Goal: Transaction & Acquisition: Book appointment/travel/reservation

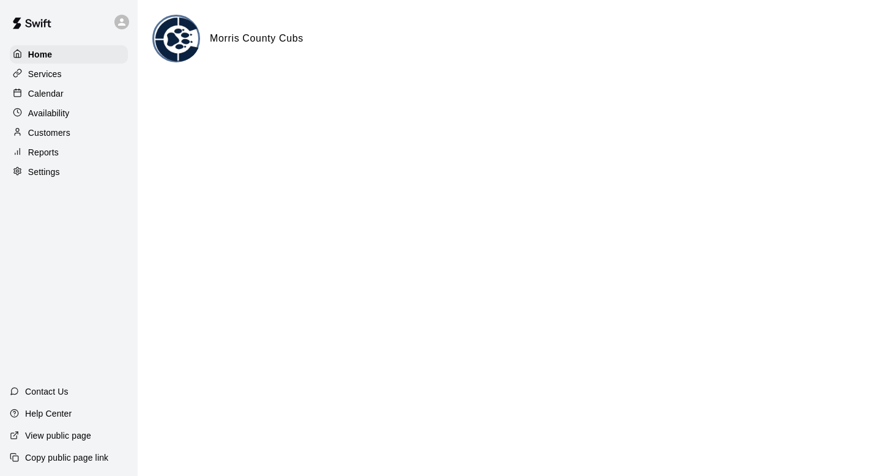
click at [61, 97] on p "Calendar" at bounding box center [45, 93] width 35 height 12
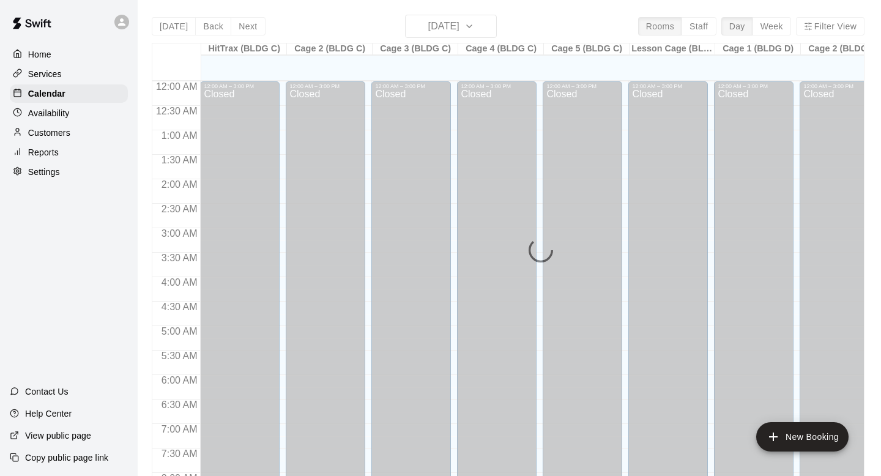
scroll to position [553, 0]
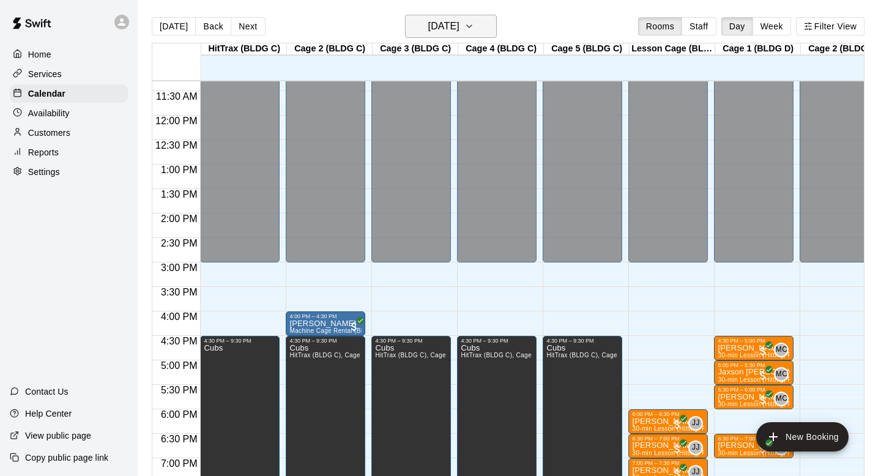
click at [445, 27] on h6 "[DATE]" at bounding box center [443, 26] width 31 height 17
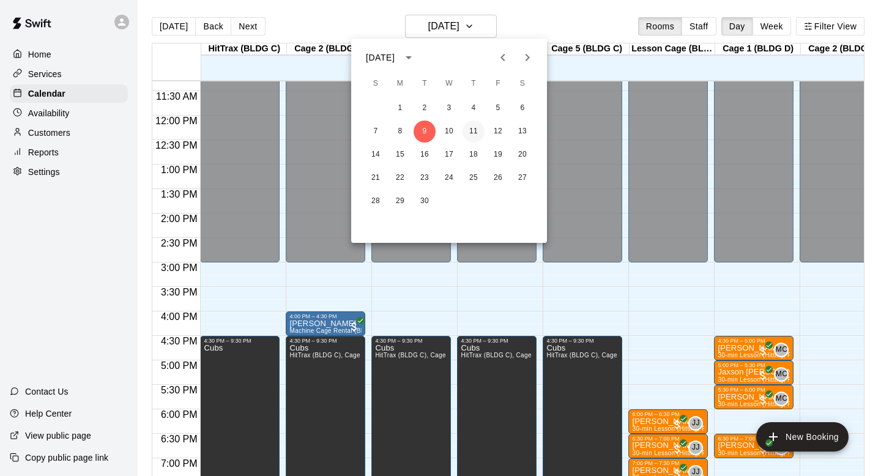
click at [472, 135] on button "11" at bounding box center [473, 131] width 22 height 22
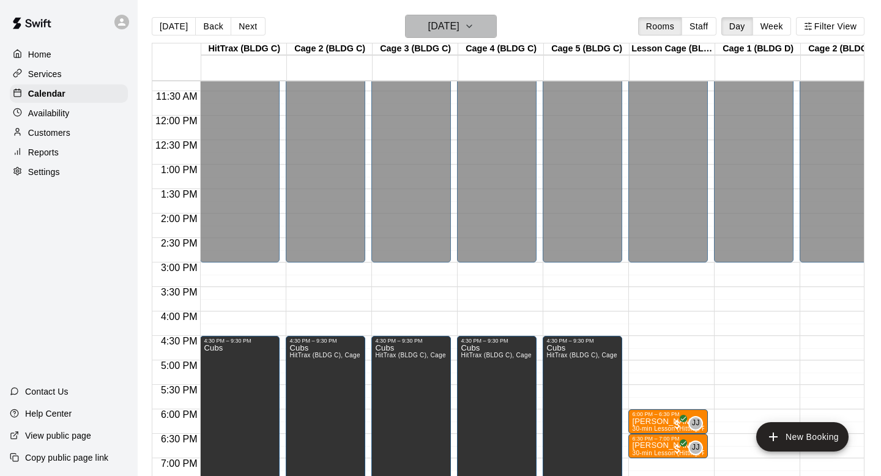
click at [494, 27] on button "[DATE]" at bounding box center [451, 26] width 92 height 23
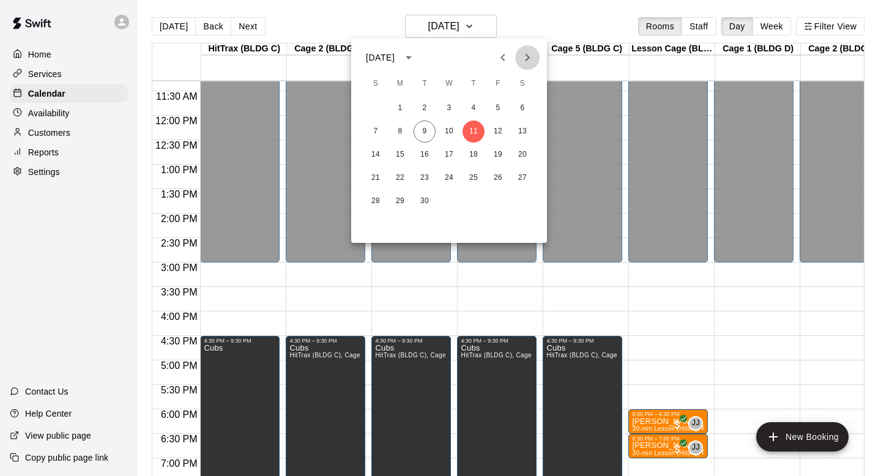
click at [529, 61] on icon "Next month" at bounding box center [527, 57] width 15 height 15
click at [517, 128] on button "11" at bounding box center [522, 131] width 22 height 22
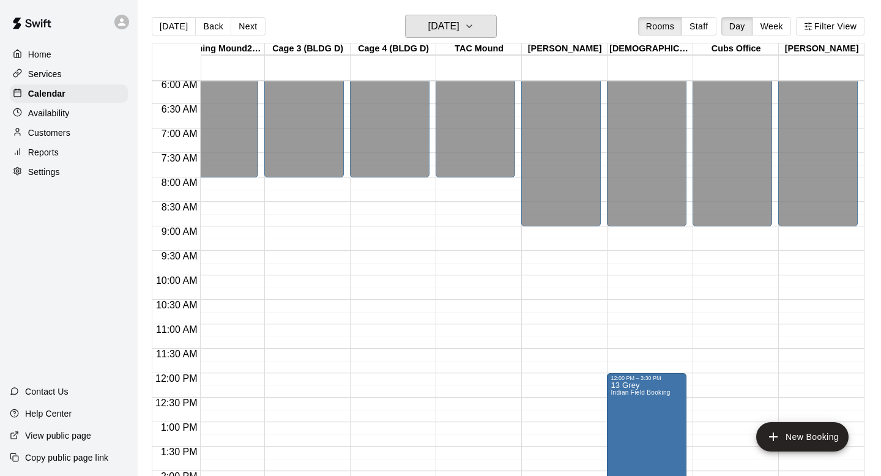
scroll to position [323, 793]
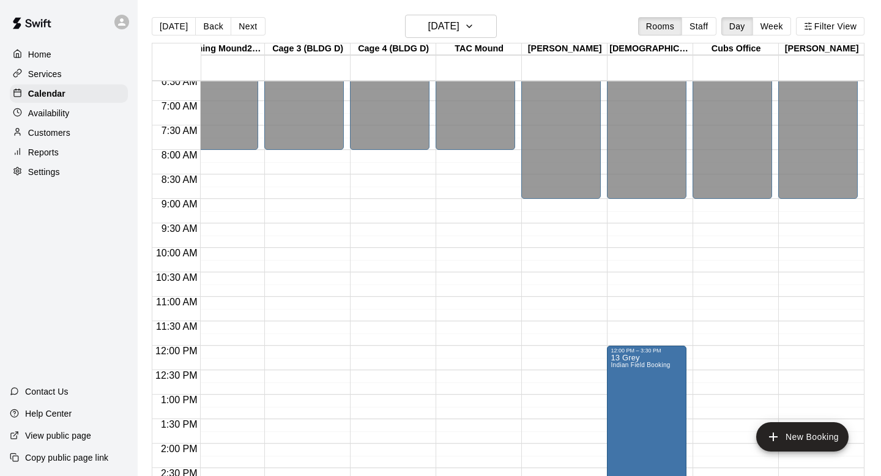
click at [655, 210] on div "12:00 AM – 9:00 AM Closed 12:00 PM – 3:30 PM 13 Grey Indian Field Booking ZF 0 …" at bounding box center [647, 345] width 80 height 1174
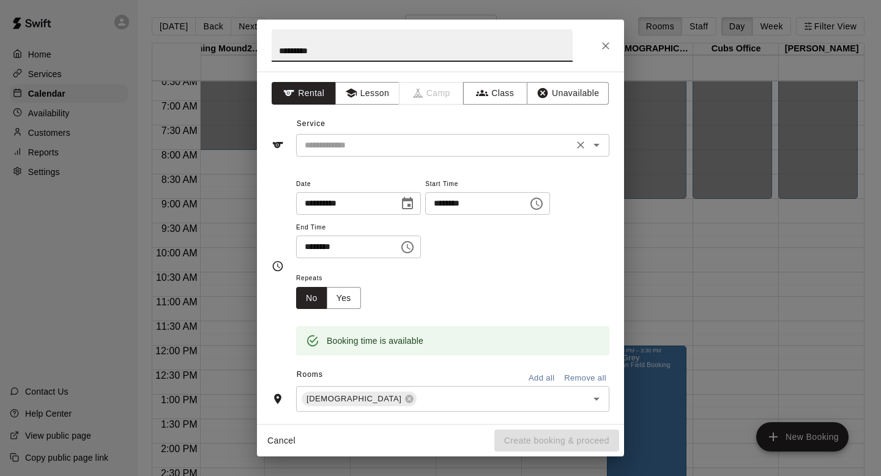
click at [382, 153] on div "​" at bounding box center [452, 145] width 313 height 23
type input "*********"
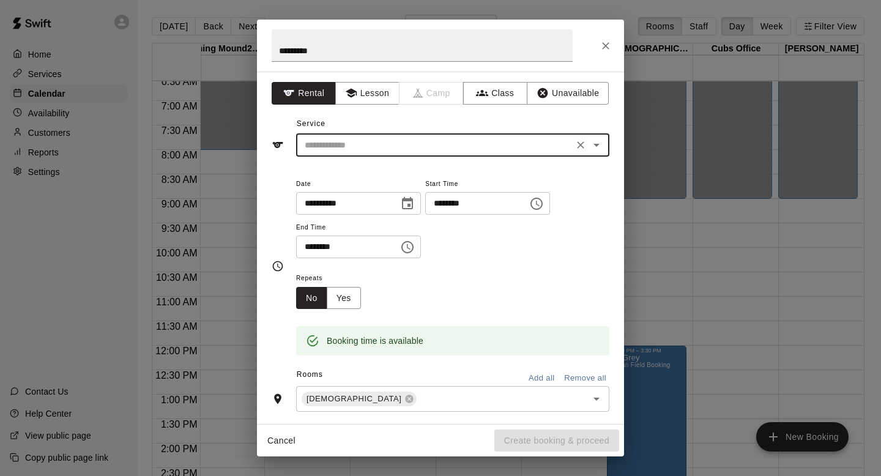
click at [383, 146] on input "text" at bounding box center [435, 145] width 270 height 15
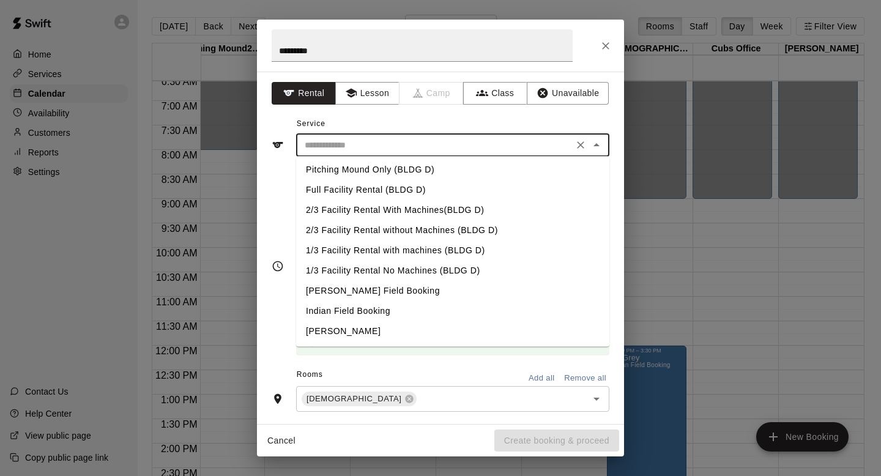
click at [352, 311] on li "Indian Field Booking" at bounding box center [452, 312] width 313 height 20
type input "**********"
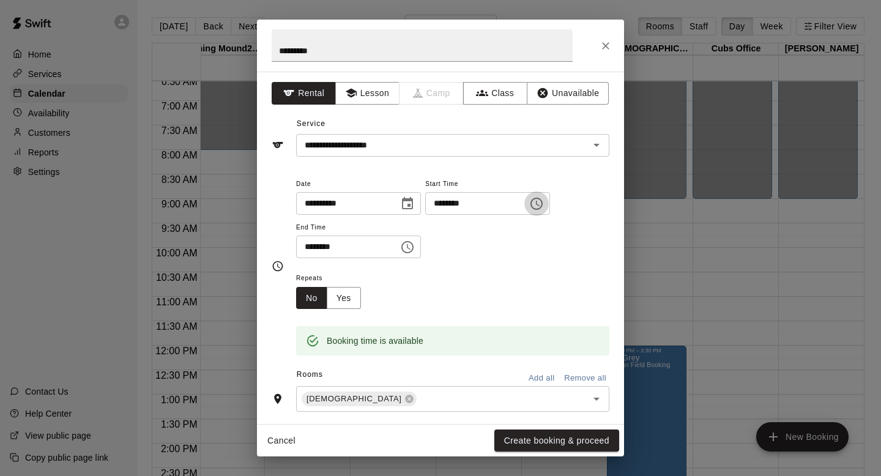
click at [544, 203] on icon "Choose time, selected time is 9:00 AM" at bounding box center [536, 203] width 15 height 15
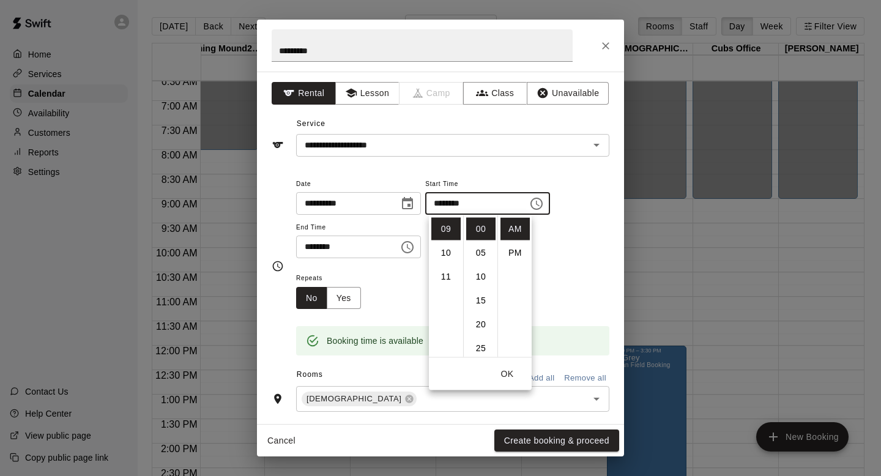
click at [509, 171] on div "**********" at bounding box center [441, 265] width 338 height 199
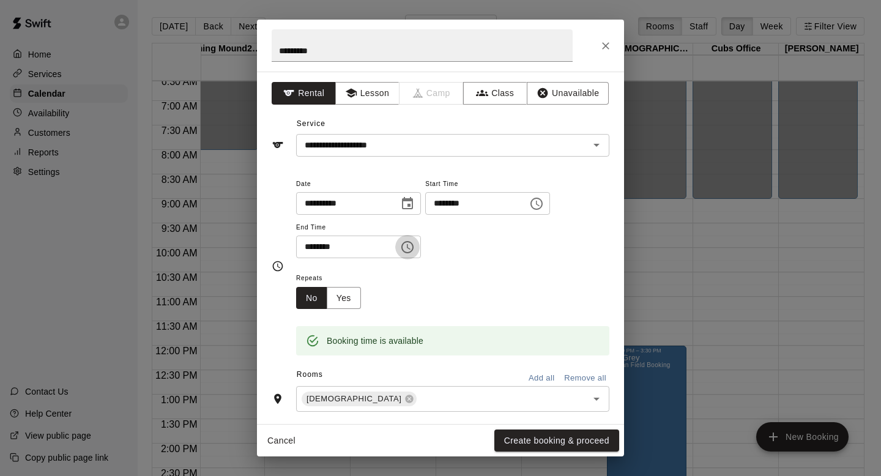
click at [413, 248] on icon "Choose time, selected time is 9:30 AM" at bounding box center [407, 247] width 12 height 12
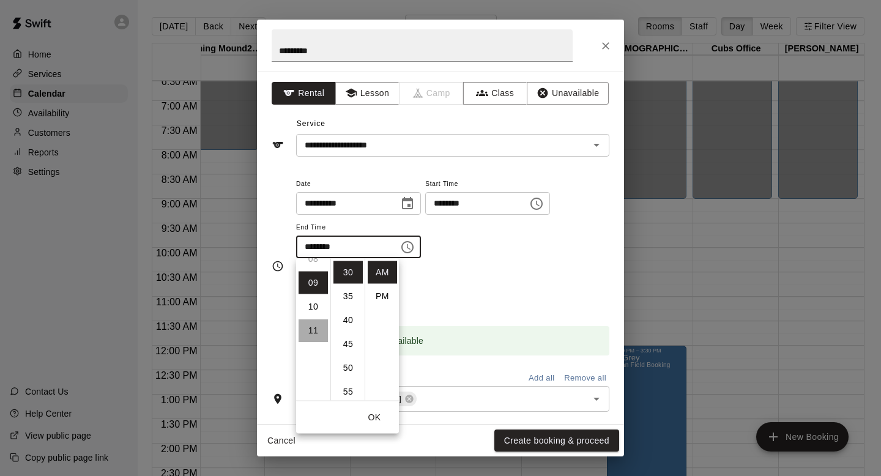
click at [315, 333] on li "11" at bounding box center [312, 330] width 29 height 23
type input "********"
click at [604, 44] on icon "Close" at bounding box center [605, 46] width 12 height 12
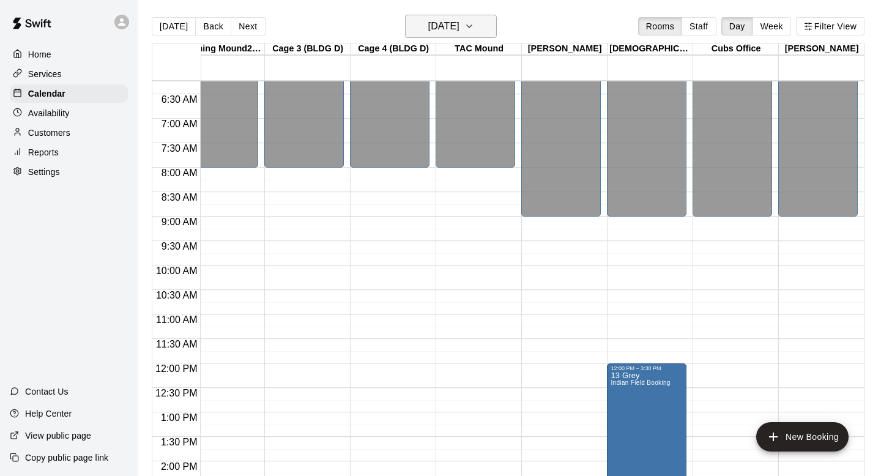
click at [485, 35] on button "[DATE]" at bounding box center [451, 26] width 92 height 23
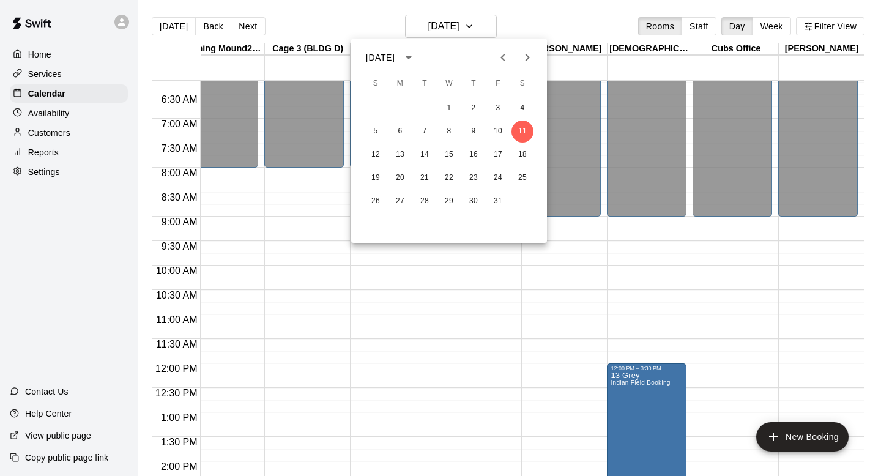
click at [812, 220] on div at bounding box center [440, 238] width 881 height 476
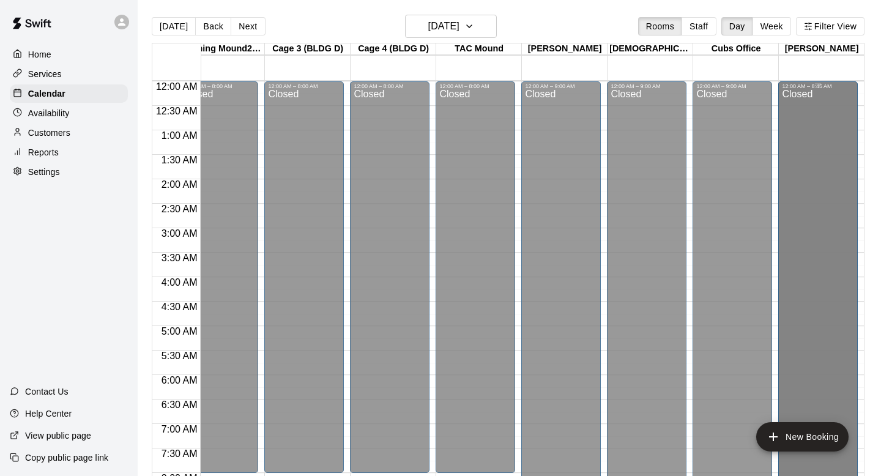
scroll to position [0, 793]
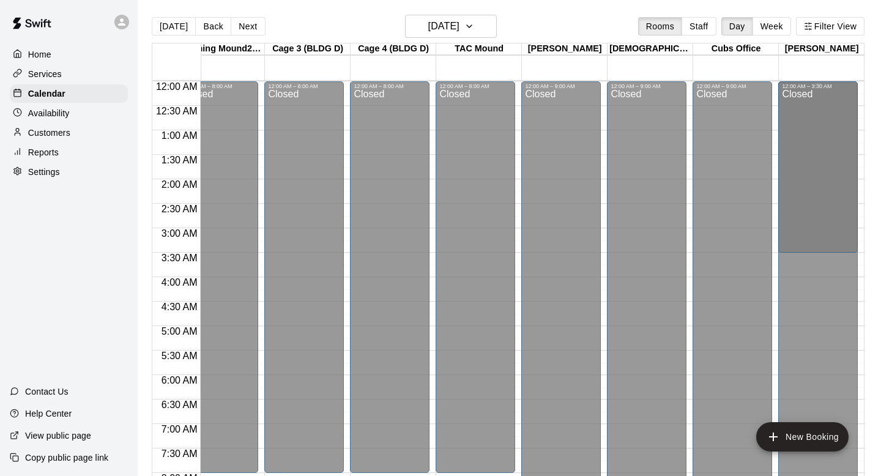
drag, startPoint x: 817, startPoint y: 265, endPoint x: 817, endPoint y: 254, distance: 11.0
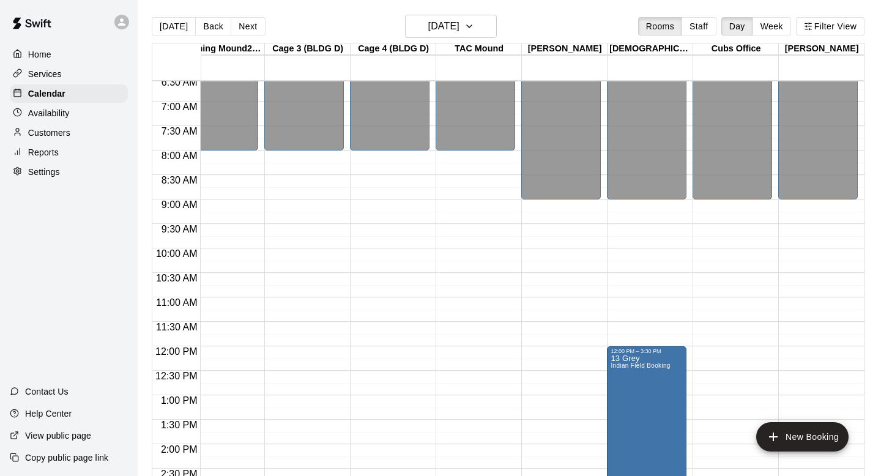
scroll to position [322, 793]
click at [459, 23] on h6 "[DATE]" at bounding box center [443, 26] width 31 height 17
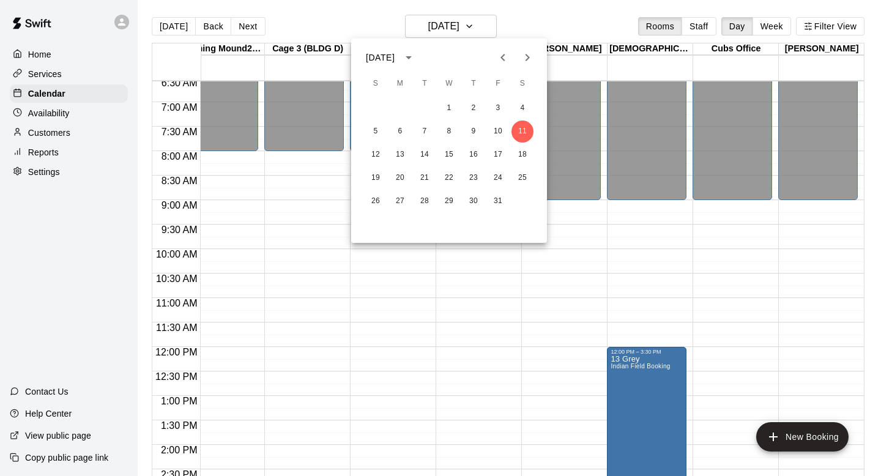
click at [502, 57] on icon "Previous month" at bounding box center [502, 57] width 15 height 15
click at [633, 261] on div at bounding box center [440, 238] width 881 height 476
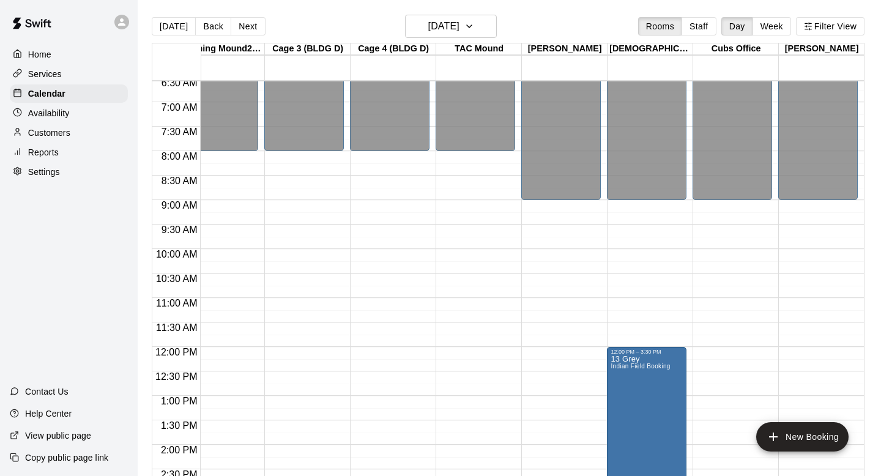
click at [639, 210] on div "12:00 AM – 9:00 AM Closed 12:00 PM – 3:30 PM 13 Grey Indian Field Booking ZF 0 …" at bounding box center [647, 347] width 80 height 1174
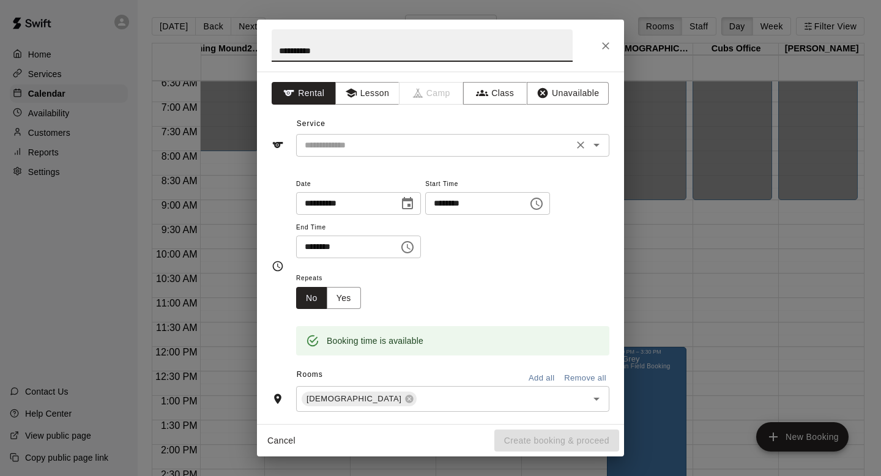
type input "*********"
click at [437, 149] on input "text" at bounding box center [435, 145] width 270 height 15
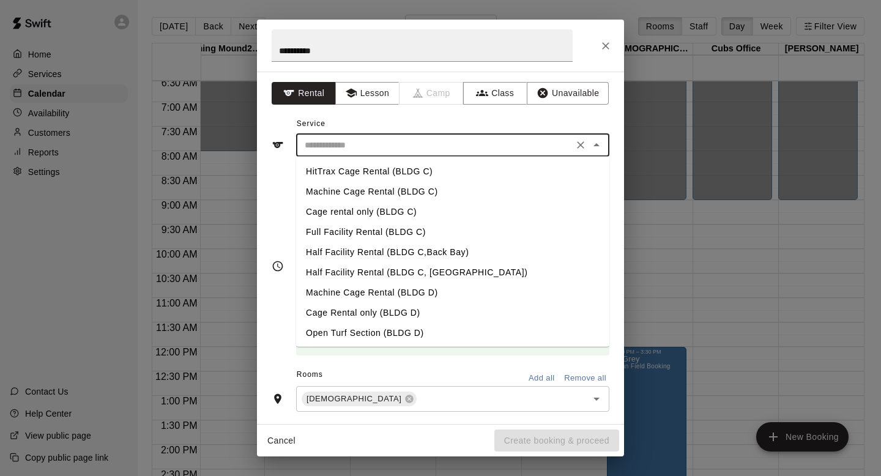
scroll to position [183, 0]
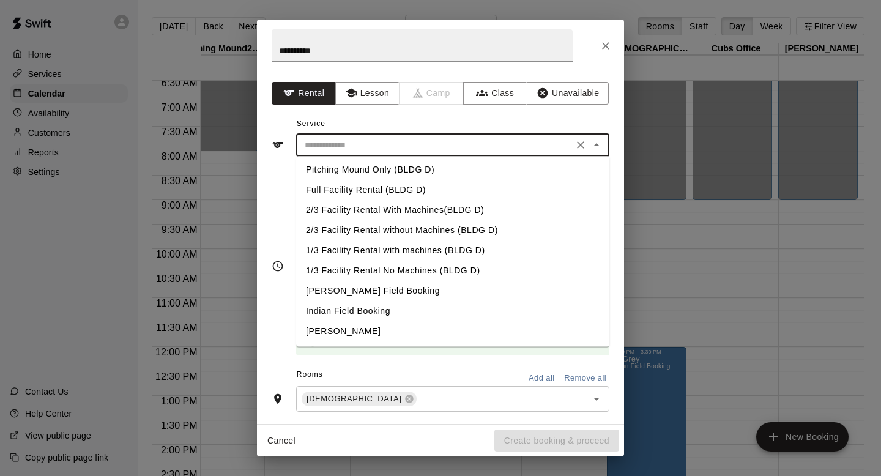
click at [374, 315] on li "Indian Field Booking" at bounding box center [452, 312] width 313 height 20
type input "**********"
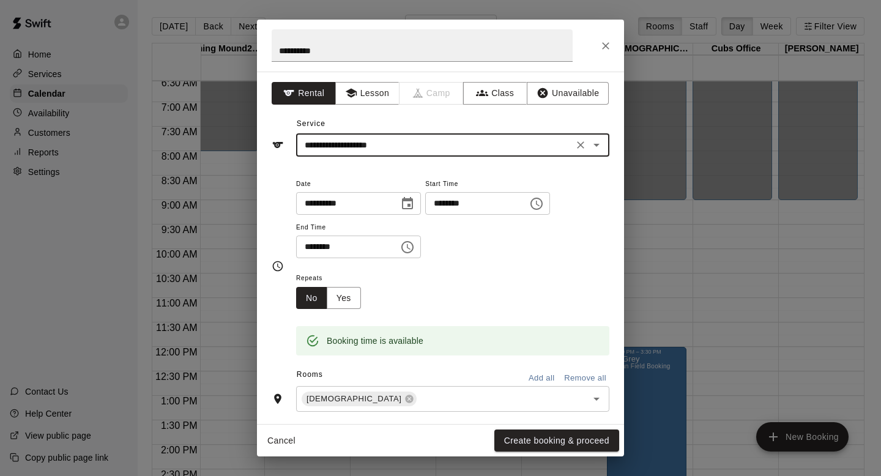
click at [409, 250] on icon "Choose time, selected time is 9:30 AM" at bounding box center [407, 247] width 15 height 15
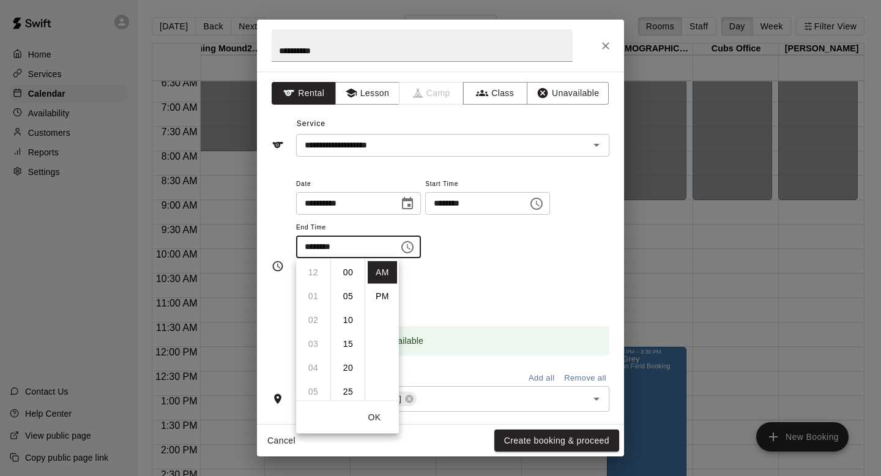
scroll to position [143, 0]
click at [306, 323] on li "11" at bounding box center [312, 320] width 29 height 23
click at [381, 289] on li "PM" at bounding box center [382, 296] width 29 height 23
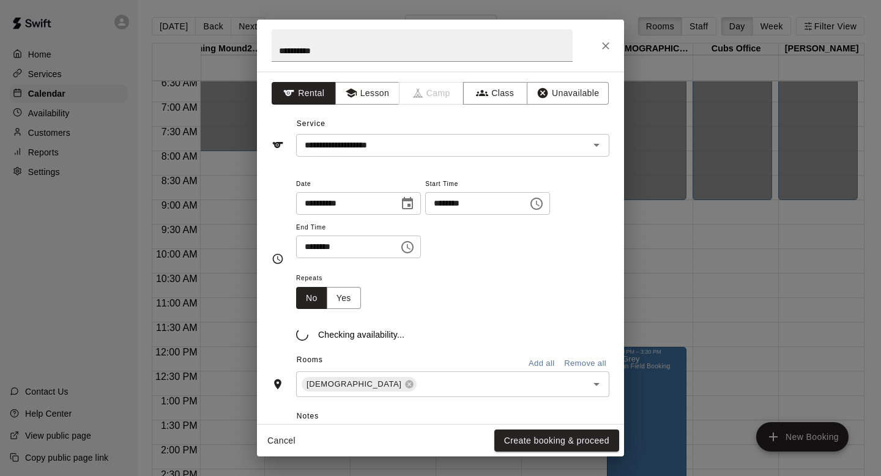
scroll to position [22, 0]
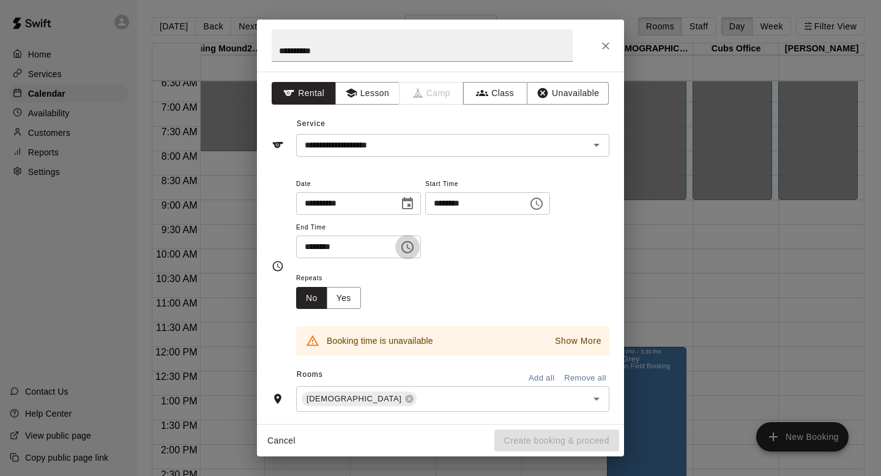
click at [409, 248] on icon "Choose time, selected time is 11:30 PM" at bounding box center [407, 247] width 15 height 15
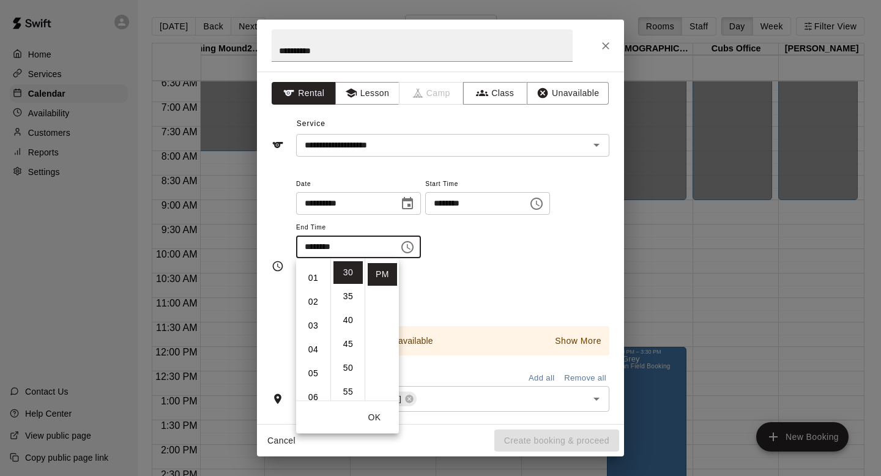
scroll to position [0, 0]
click at [312, 273] on li "12" at bounding box center [312, 272] width 29 height 23
click at [347, 277] on li "00" at bounding box center [347, 272] width 29 height 23
type input "********"
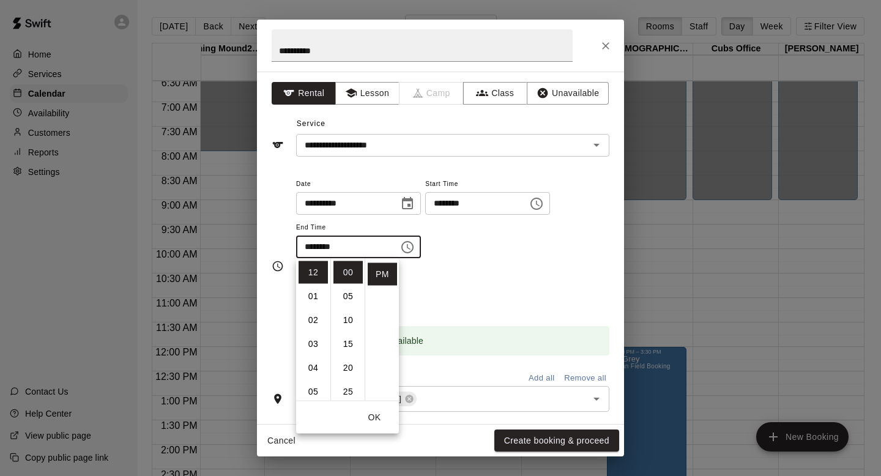
click at [488, 252] on div "**********" at bounding box center [452, 217] width 313 height 83
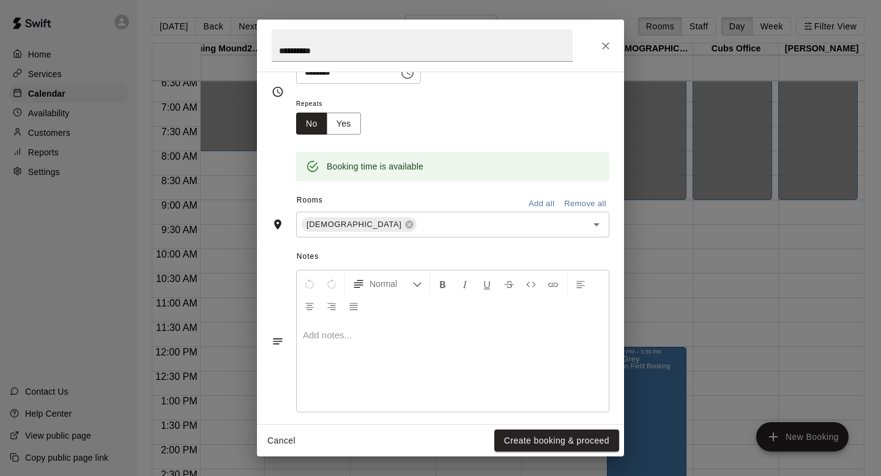
scroll to position [185, 0]
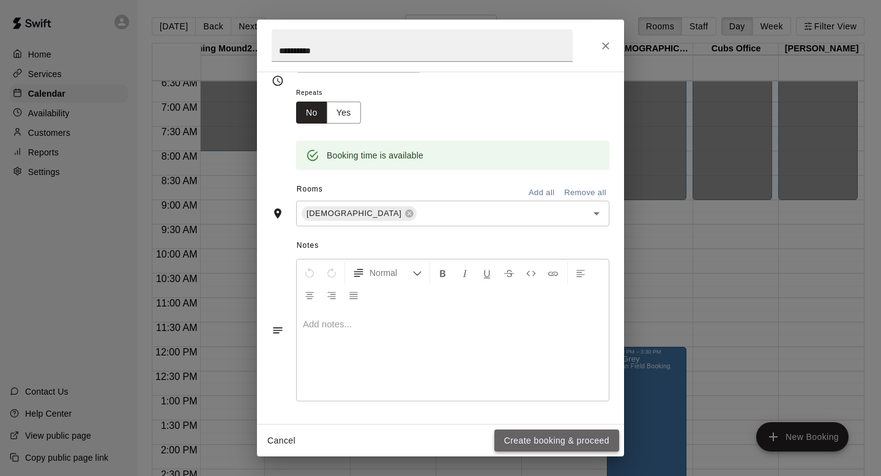
click at [524, 437] on button "Create booking & proceed" at bounding box center [556, 440] width 125 height 23
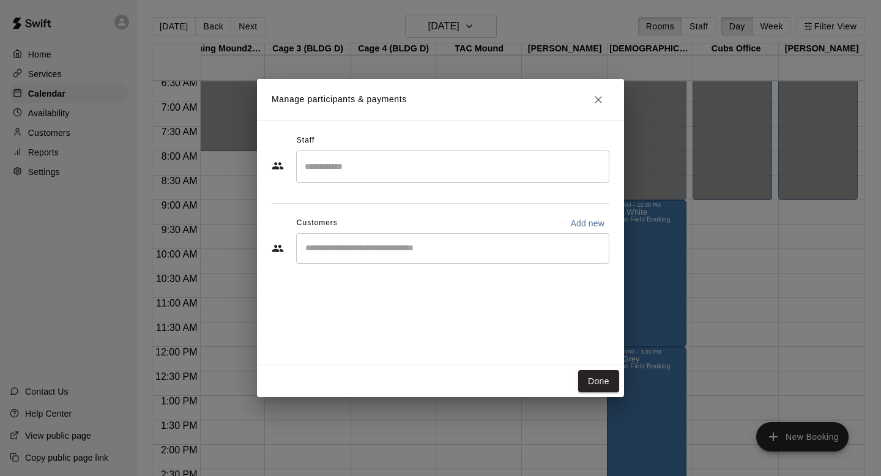
click at [451, 171] on input "Search staff" at bounding box center [453, 166] width 302 height 21
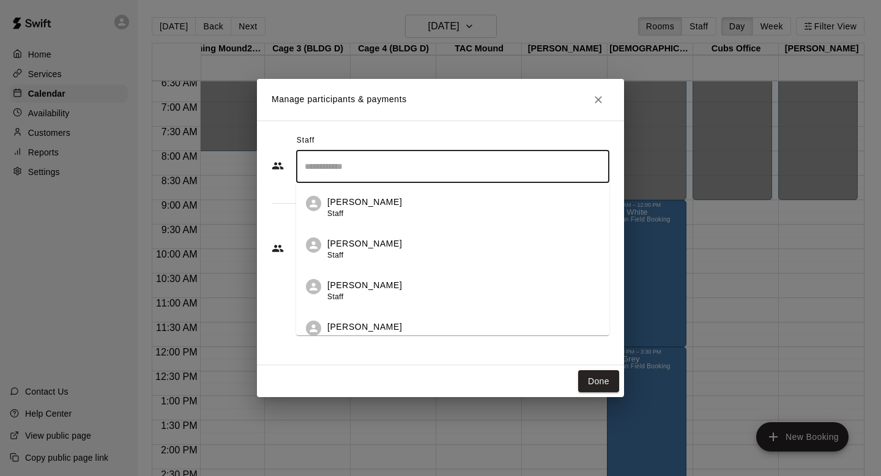
click at [409, 202] on div "[PERSON_NAME] Staff" at bounding box center [463, 208] width 272 height 24
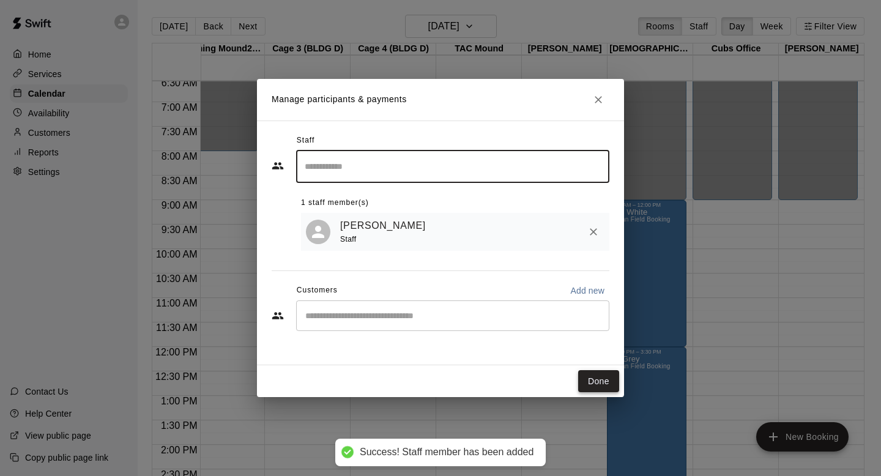
click at [594, 385] on button "Done" at bounding box center [598, 381] width 41 height 23
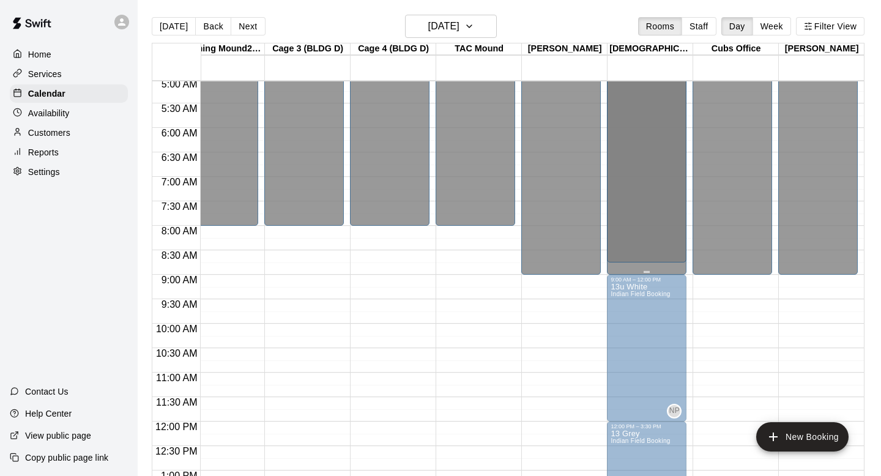
scroll to position [0, 793]
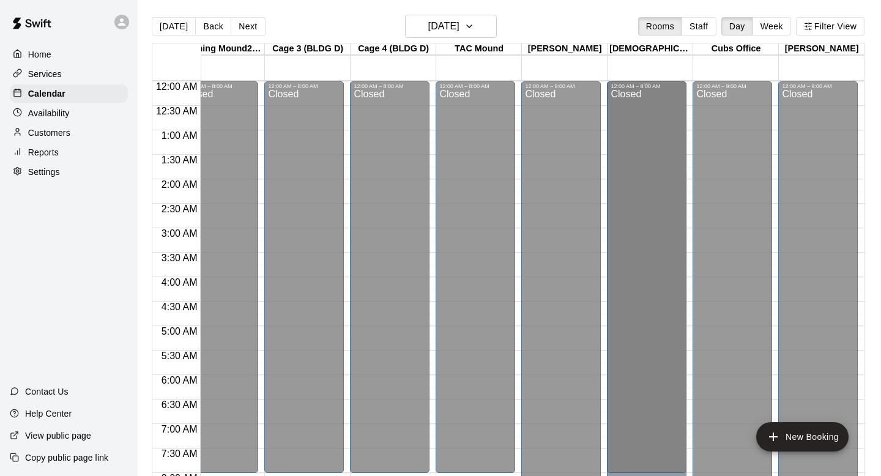
drag, startPoint x: 647, startPoint y: 272, endPoint x: 637, endPoint y: 475, distance: 203.3
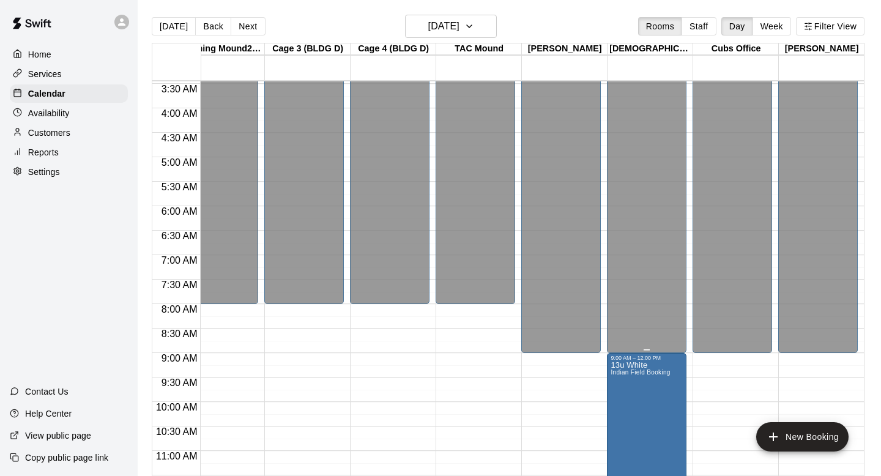
scroll to position [169, 793]
click at [653, 315] on div "Closed" at bounding box center [646, 138] width 72 height 437
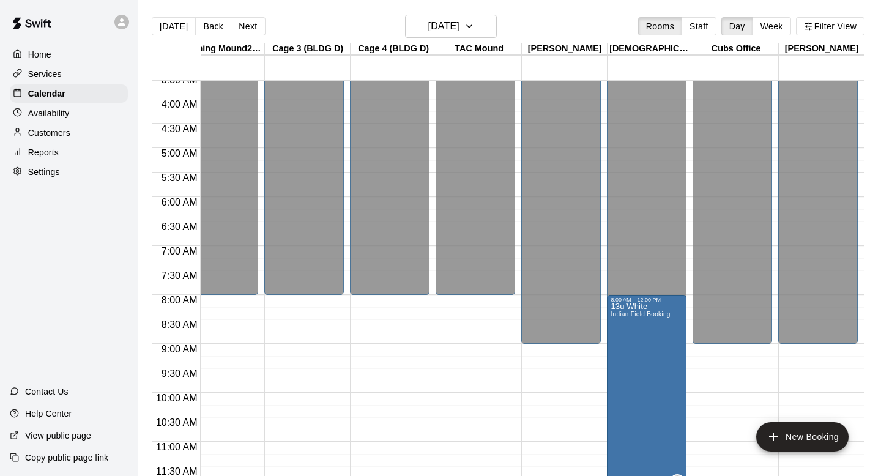
drag, startPoint x: 648, startPoint y: 355, endPoint x: 644, endPoint y: 306, distance: 49.1
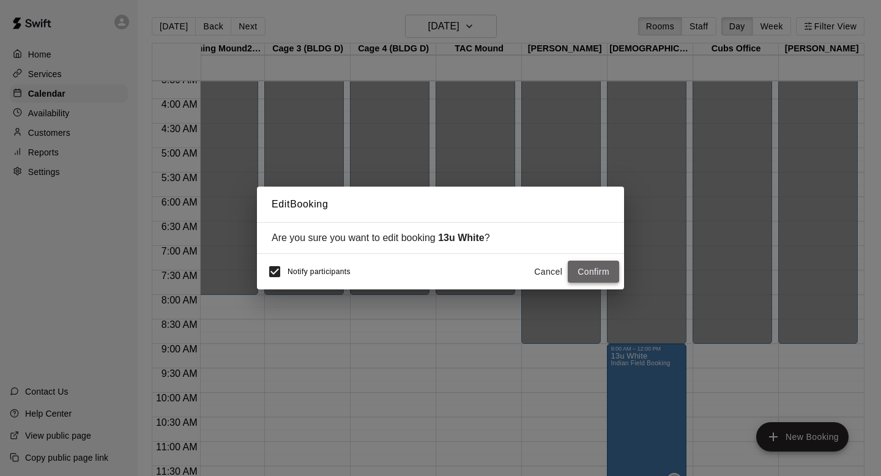
click at [591, 273] on button "Confirm" at bounding box center [593, 272] width 51 height 23
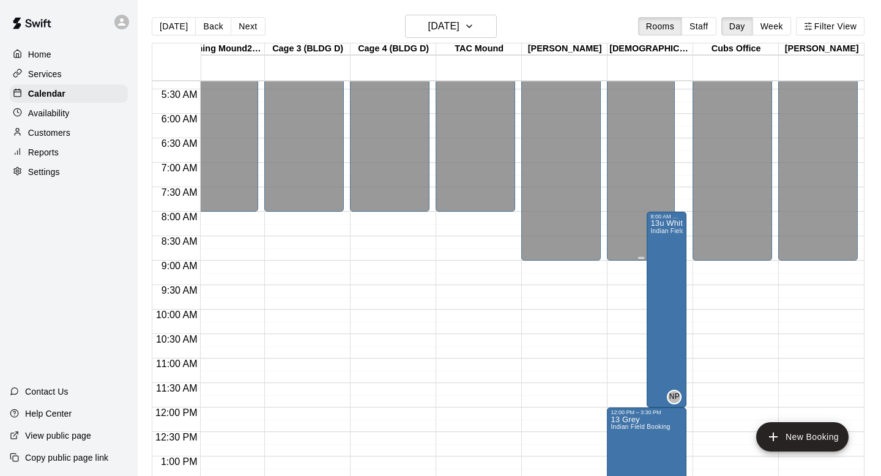
scroll to position [284, 793]
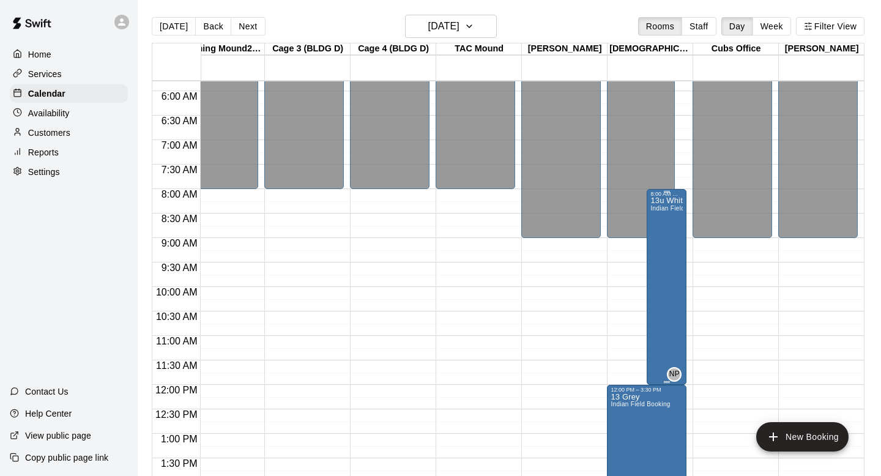
click at [672, 347] on div "13u White Indian Field Booking" at bounding box center [666, 435] width 32 height 476
click at [663, 354] on div at bounding box center [440, 238] width 881 height 476
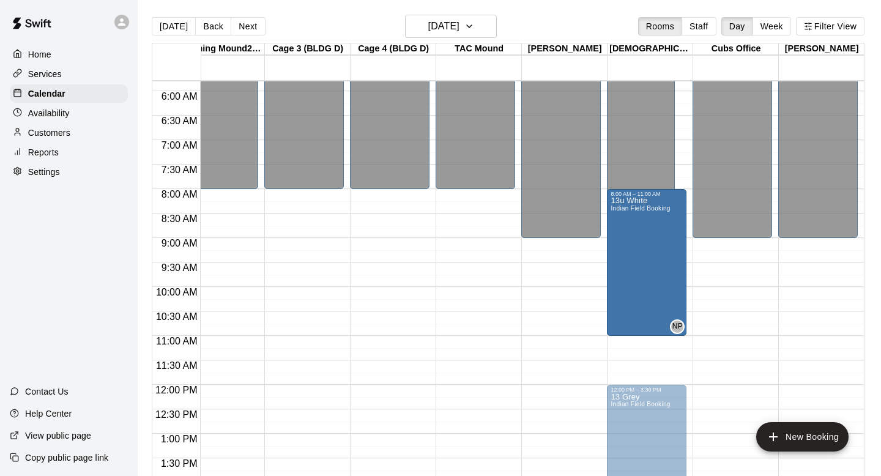
drag, startPoint x: 665, startPoint y: 382, endPoint x: 659, endPoint y: 337, distance: 45.2
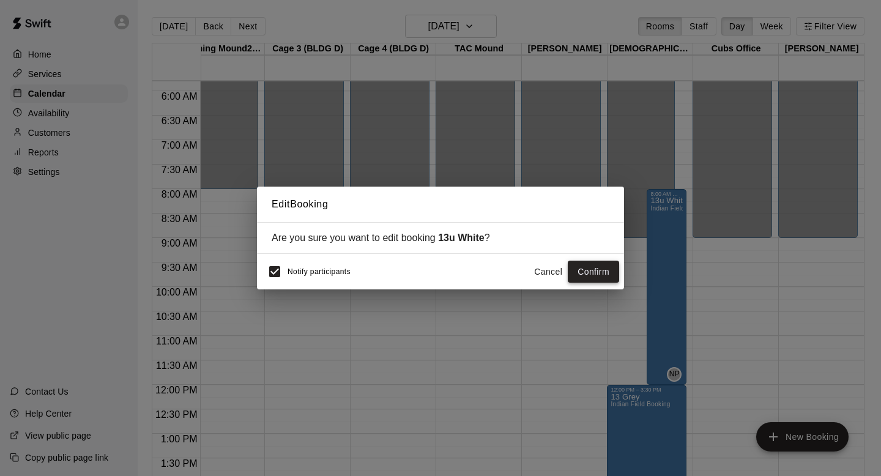
click at [597, 262] on button "Confirm" at bounding box center [593, 272] width 51 height 23
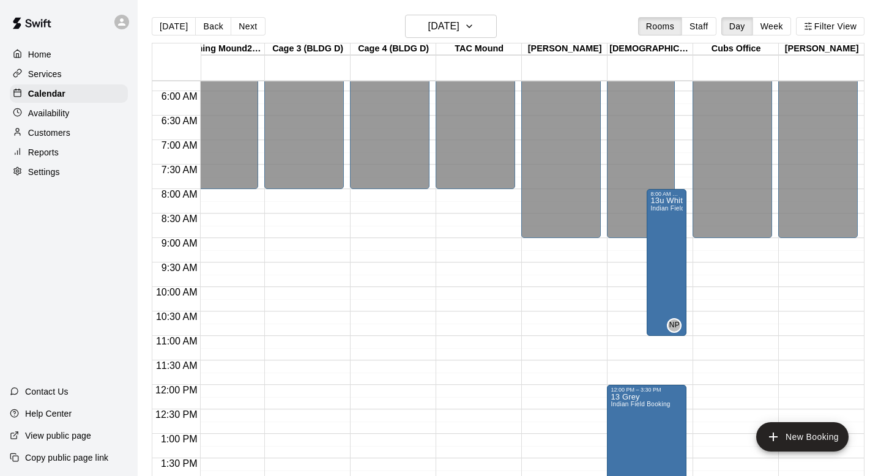
click at [717, 353] on div "12:00 AM – 9:00 AM Closed 9:00 PM – 11:59 PM Closed" at bounding box center [732, 385] width 80 height 1174
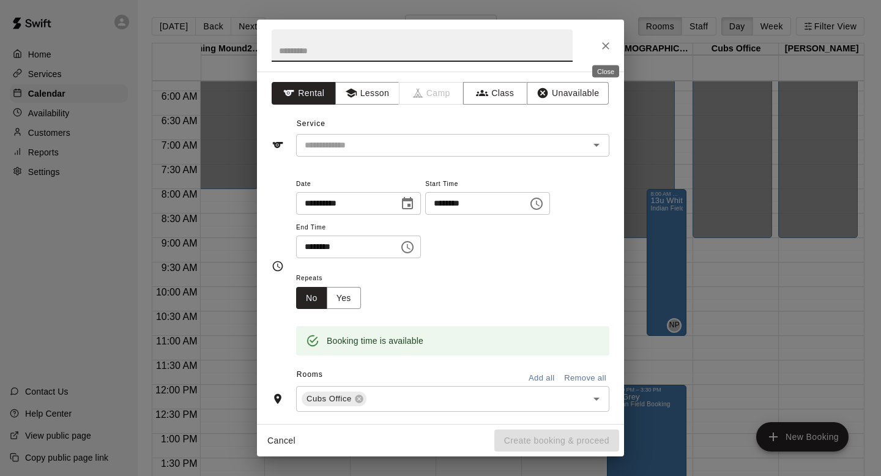
click at [607, 42] on icon "Close" at bounding box center [605, 46] width 12 height 12
